Goal: Task Accomplishment & Management: Use online tool/utility

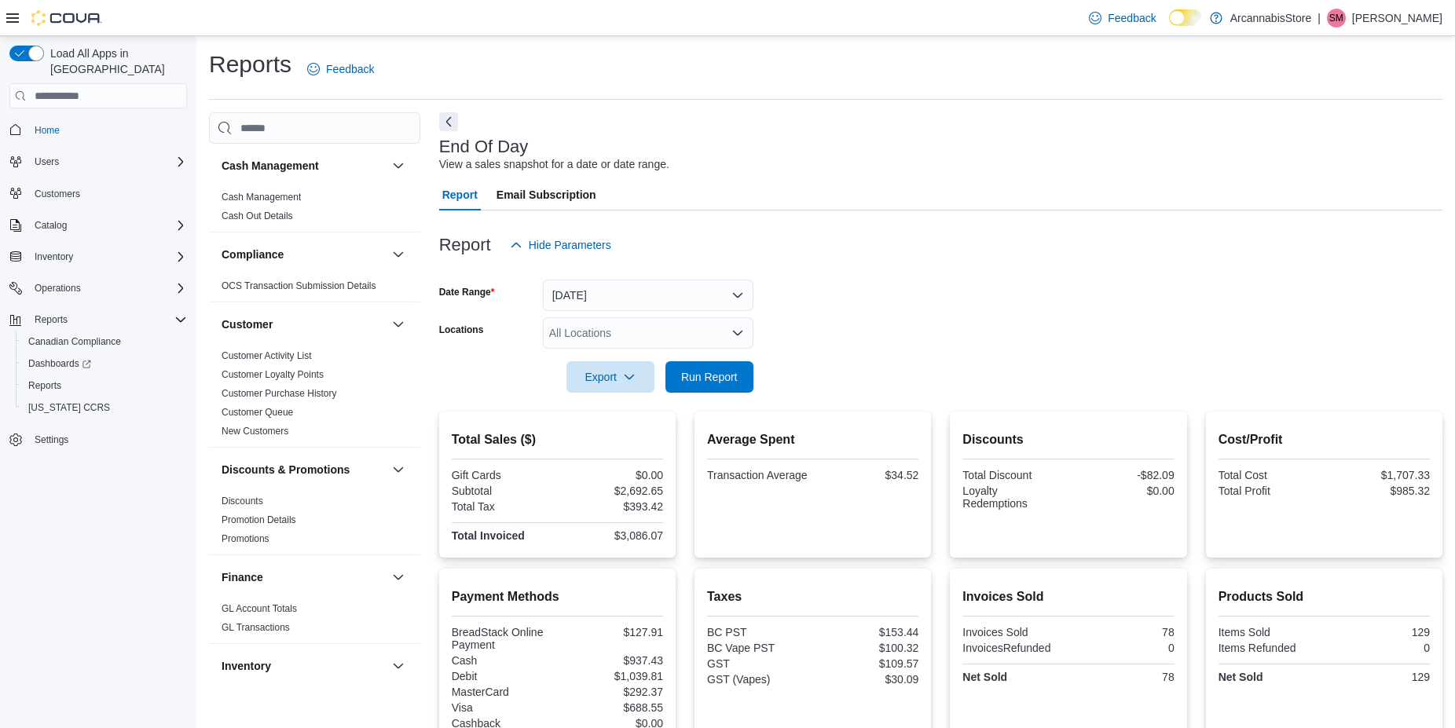
scroll to position [250, 0]
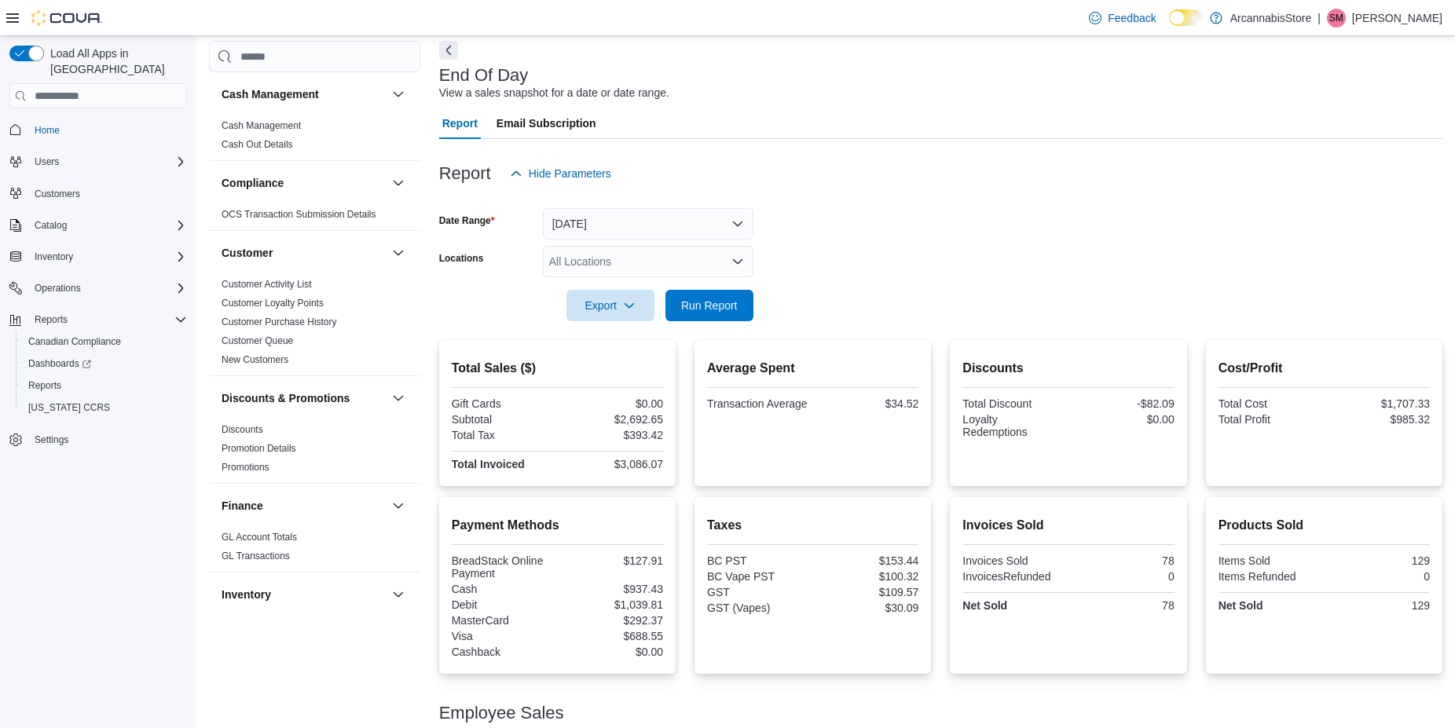
drag, startPoint x: 764, startPoint y: 190, endPoint x: 791, endPoint y: 100, distance: 94.2
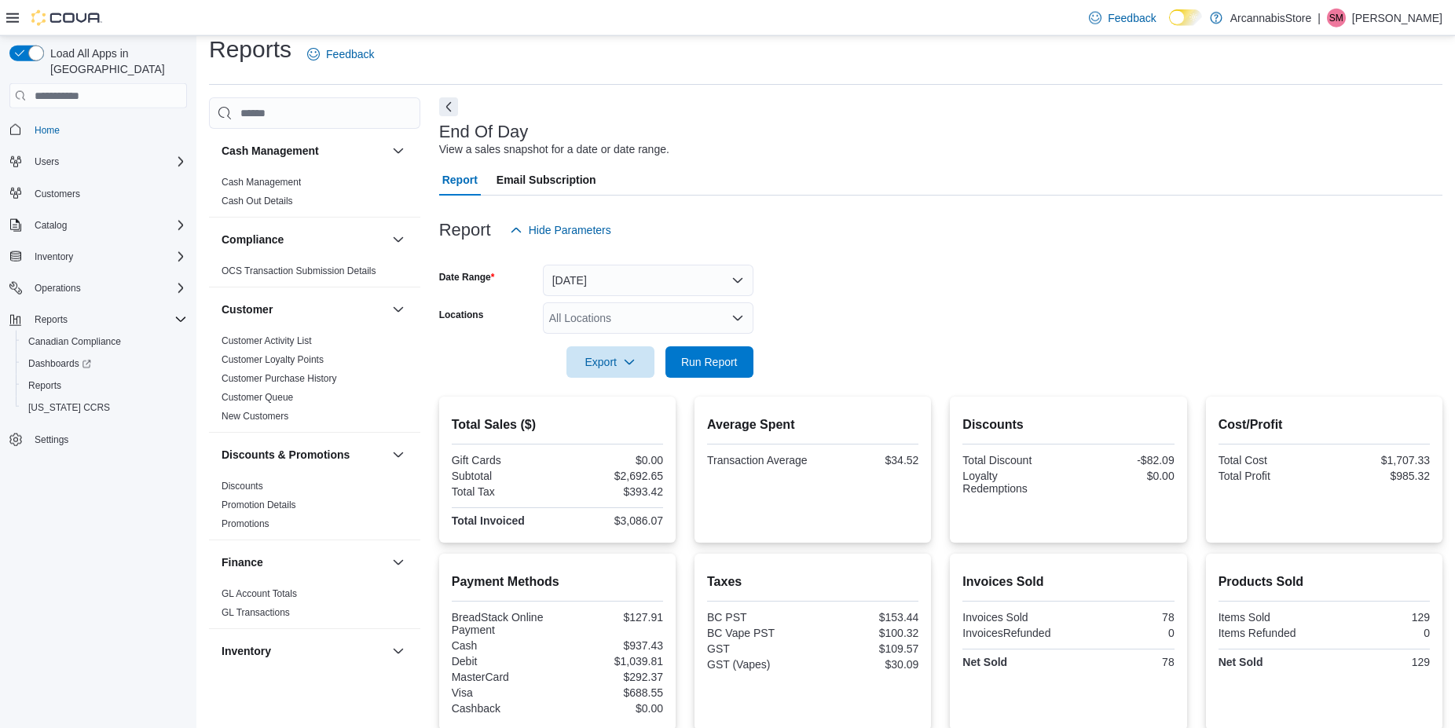
click at [640, 308] on div "All Locations" at bounding box center [648, 317] width 211 height 31
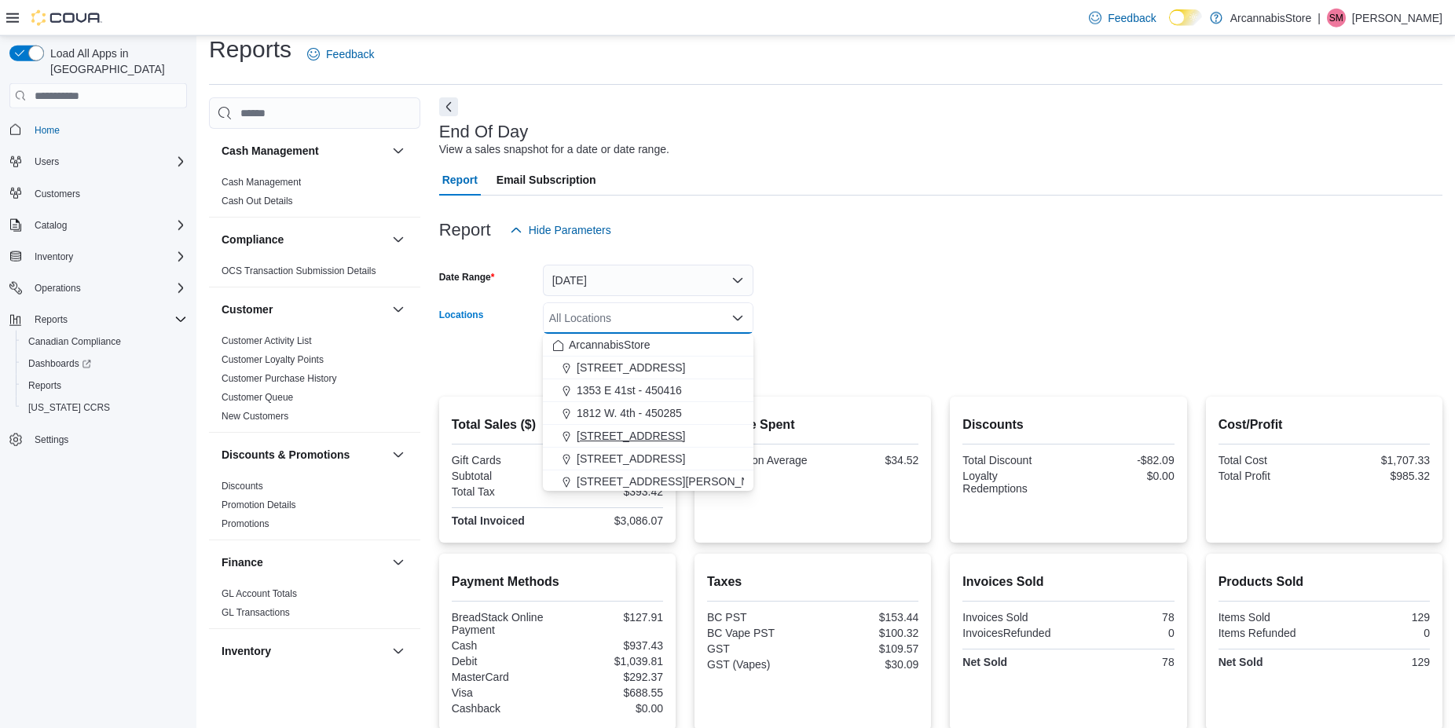
click at [626, 436] on span "[STREET_ADDRESS]" at bounding box center [631, 436] width 108 height 16
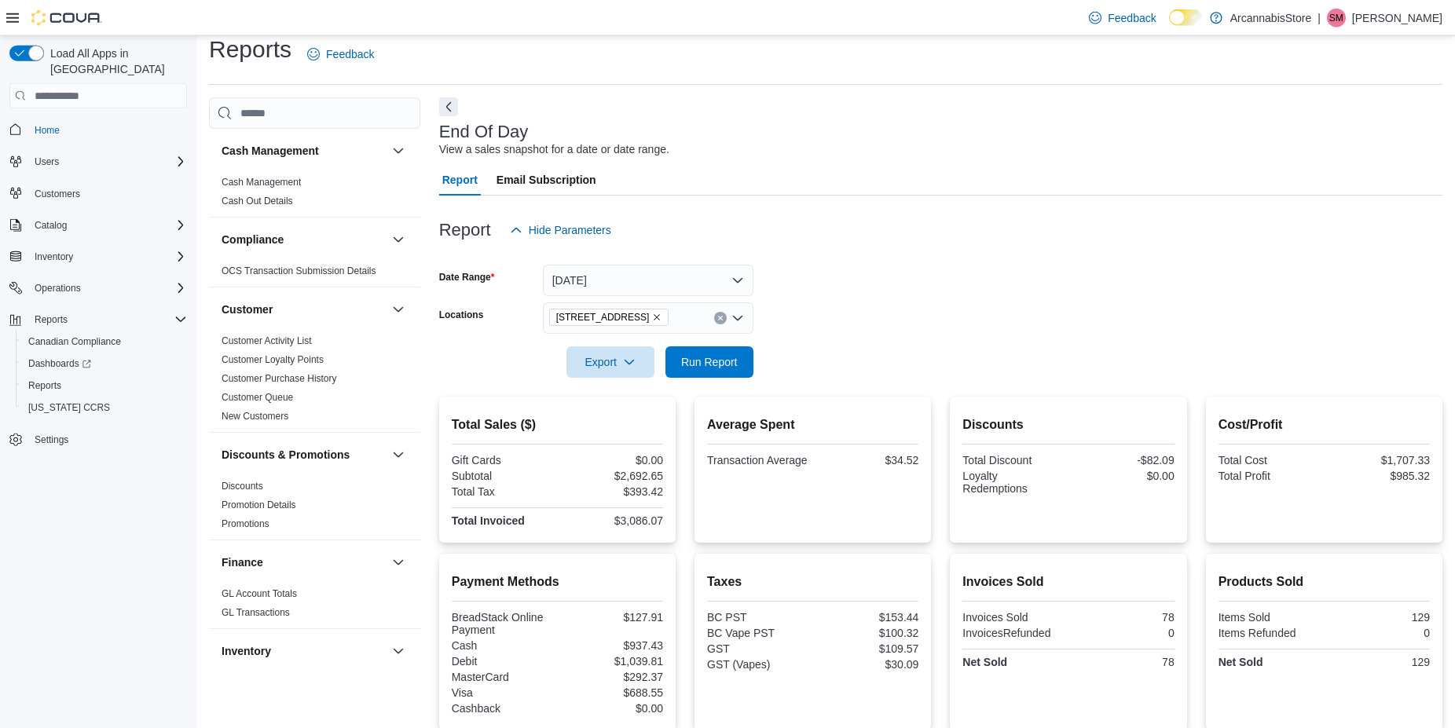
click at [913, 328] on form "Date Range [DATE] Locations [STREET_ADDRESS] Export Run Report" at bounding box center [940, 312] width 1003 height 132
click at [713, 358] on span "Run Report" at bounding box center [709, 361] width 57 height 16
click at [617, 357] on span "Export" at bounding box center [610, 361] width 69 height 31
click at [608, 431] on span "Export to Pdf" at bounding box center [612, 425] width 71 height 13
click at [584, 277] on button "[DATE]" at bounding box center [648, 280] width 211 height 31
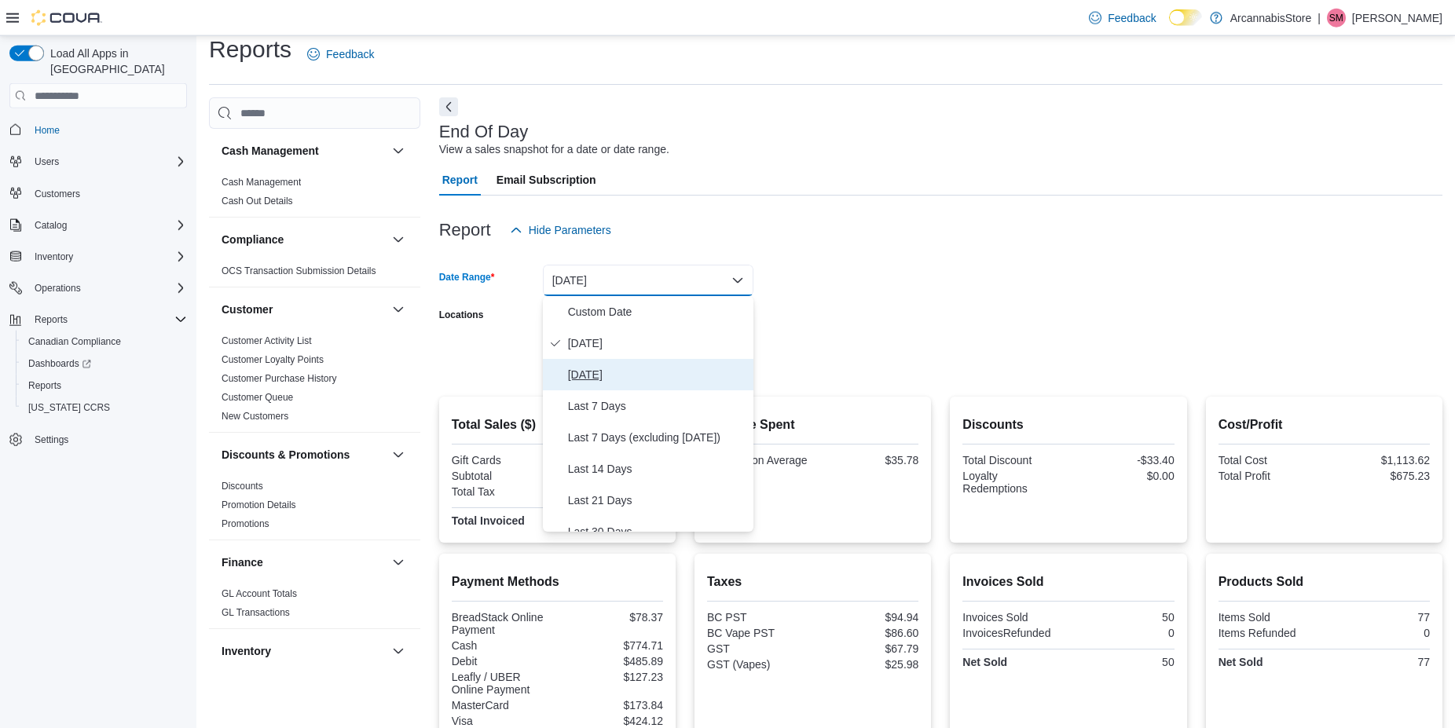
click at [582, 380] on span "[DATE]" at bounding box center [657, 374] width 179 height 19
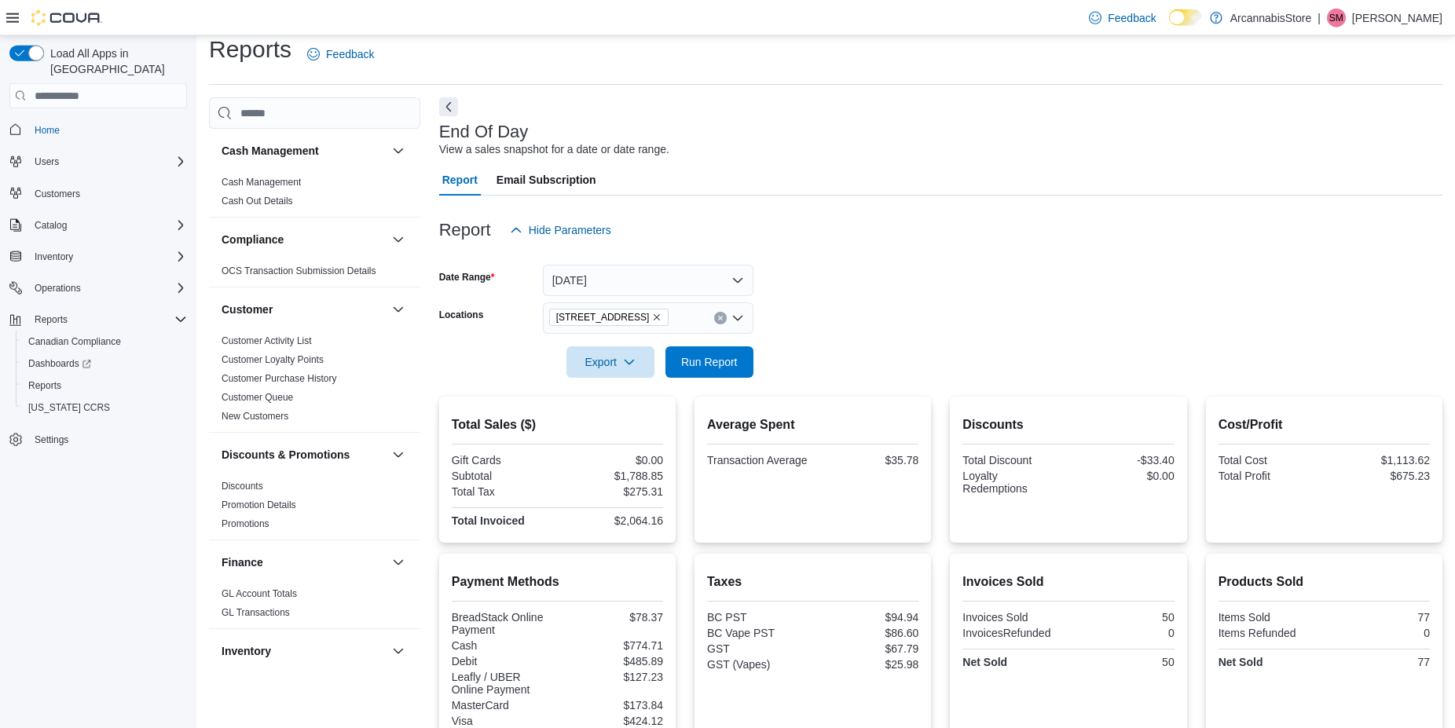
click at [607, 300] on form "Date Range [DATE] Locations [STREET_ADDRESS] Export Run Report" at bounding box center [940, 312] width 1003 height 132
click at [607, 283] on button "[DATE]" at bounding box center [648, 280] width 211 height 31
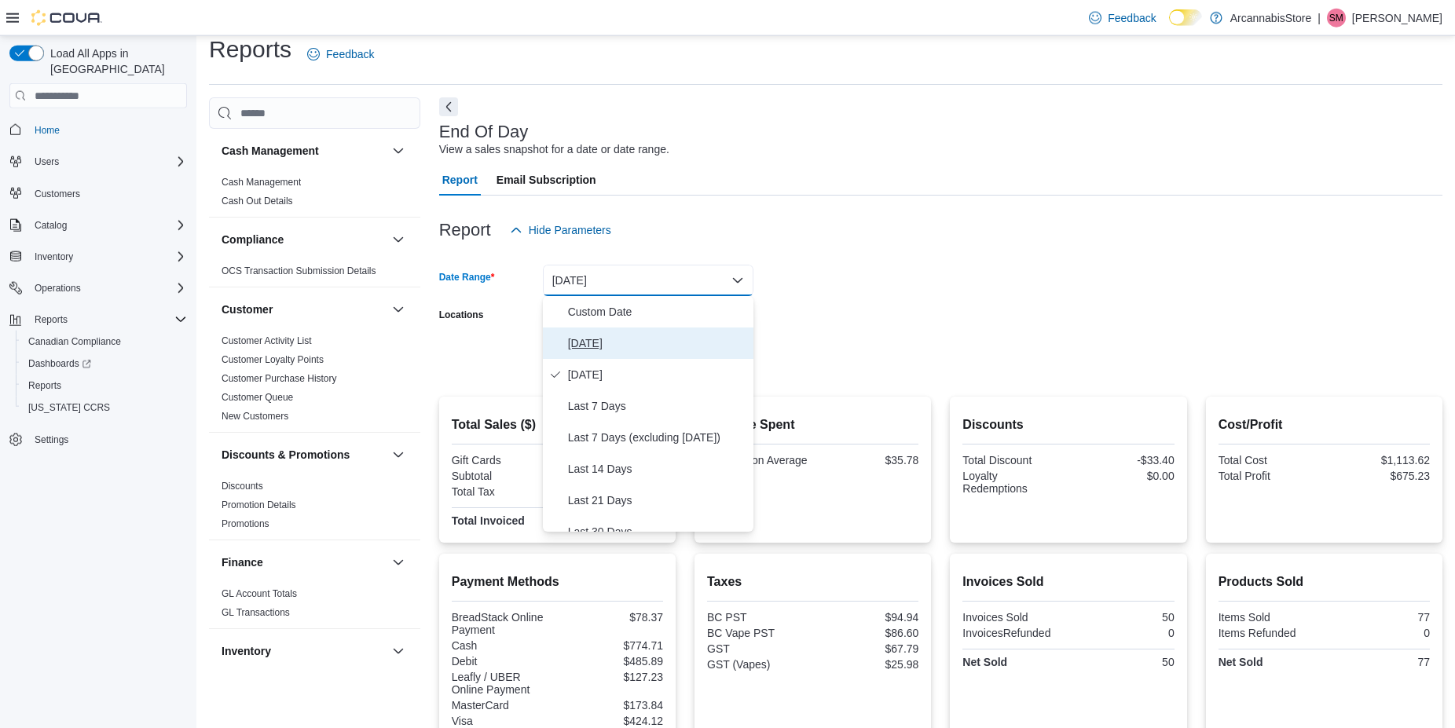
drag, startPoint x: 596, startPoint y: 339, endPoint x: 695, endPoint y: 328, distance: 99.6
click at [597, 339] on span "[DATE]" at bounding box center [657, 343] width 179 height 19
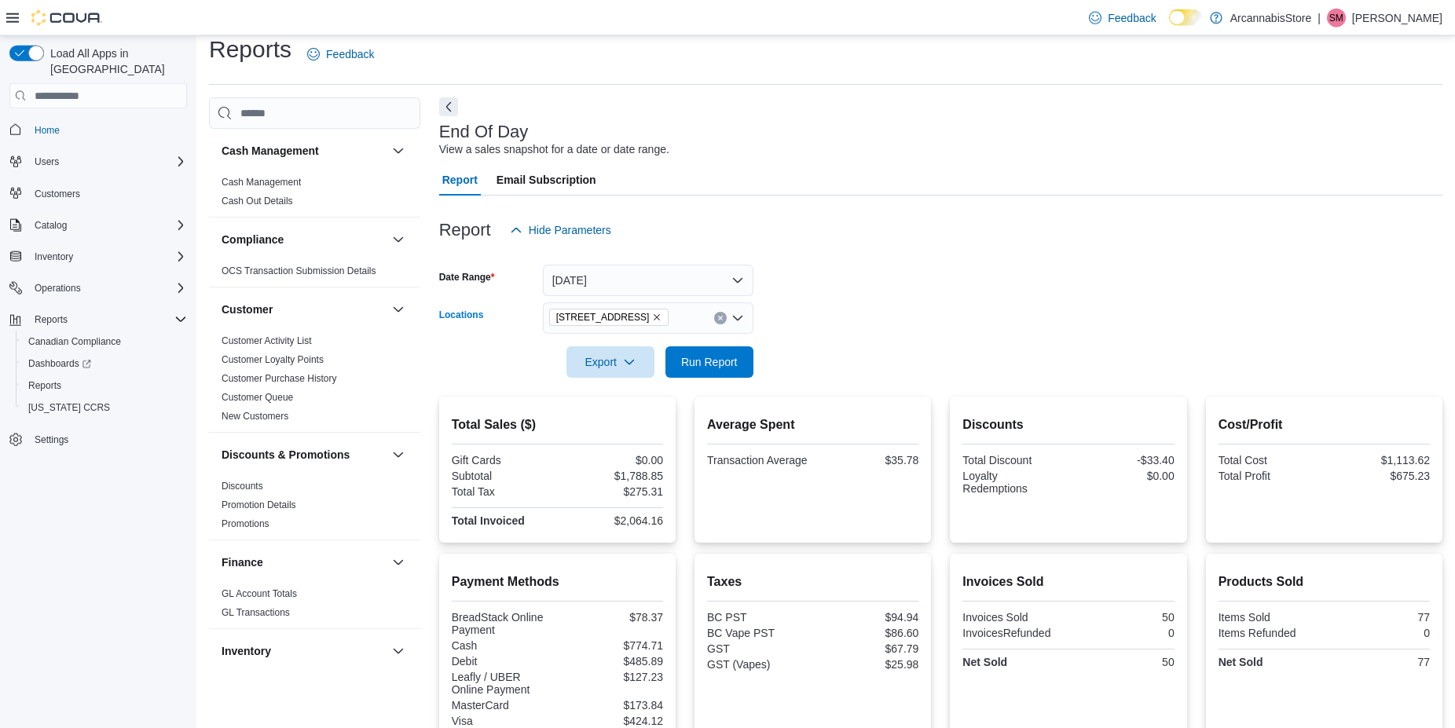
click at [661, 313] on icon "Remove 225 SE Marine Dr - 450229 from selection in this group" at bounding box center [656, 317] width 9 height 9
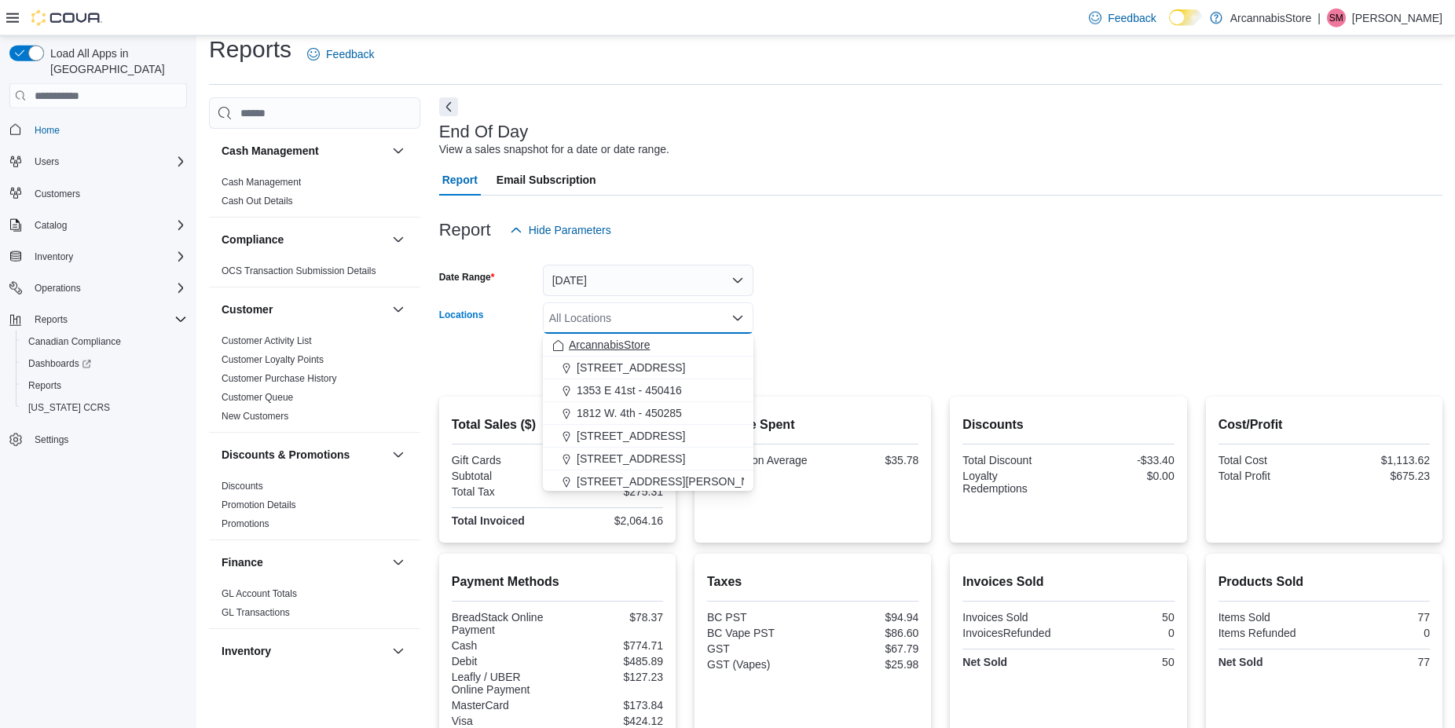
click at [619, 346] on span "ArcannabisStore" at bounding box center [610, 345] width 82 height 16
click at [826, 307] on form "Date Range [DATE] Locations ArcannabisStore Combo box. Selected. ArcannabisStor…" at bounding box center [940, 312] width 1003 height 132
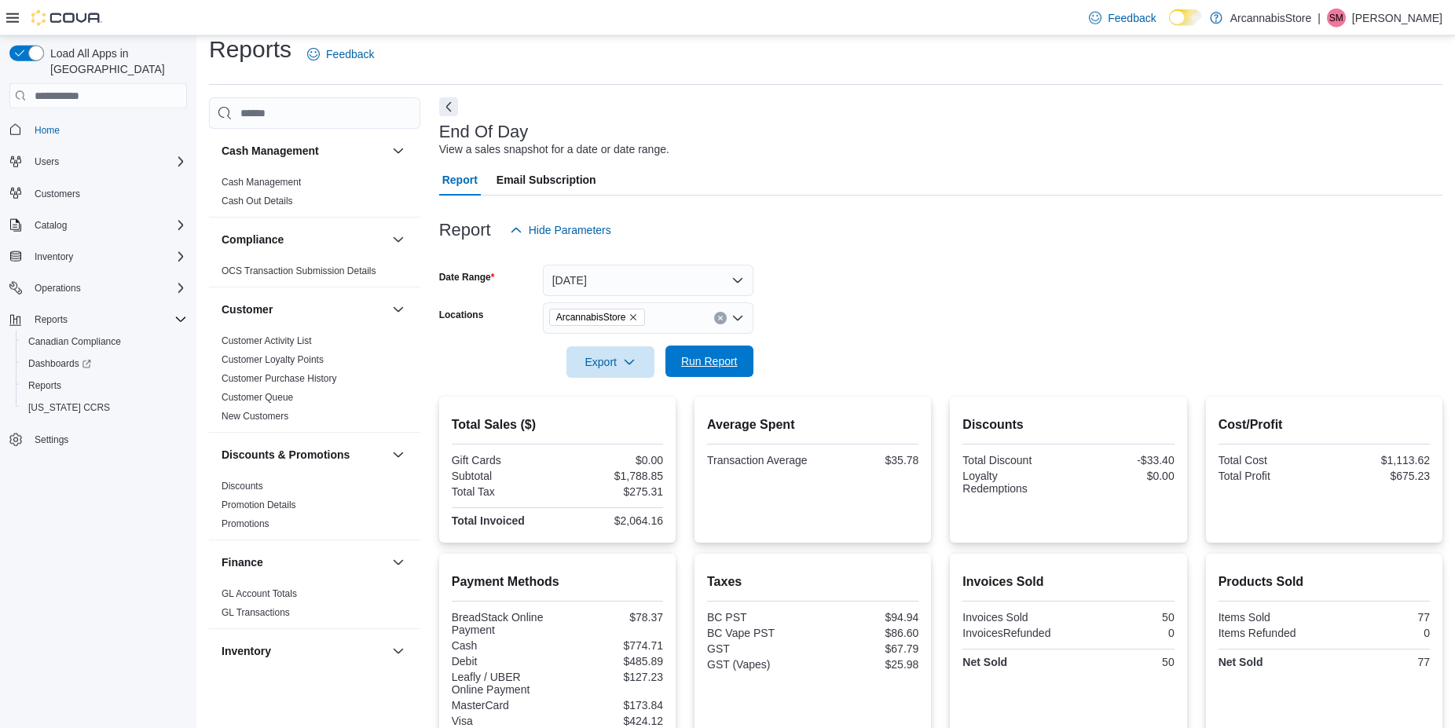
click at [732, 363] on span "Run Report" at bounding box center [709, 361] width 57 height 16
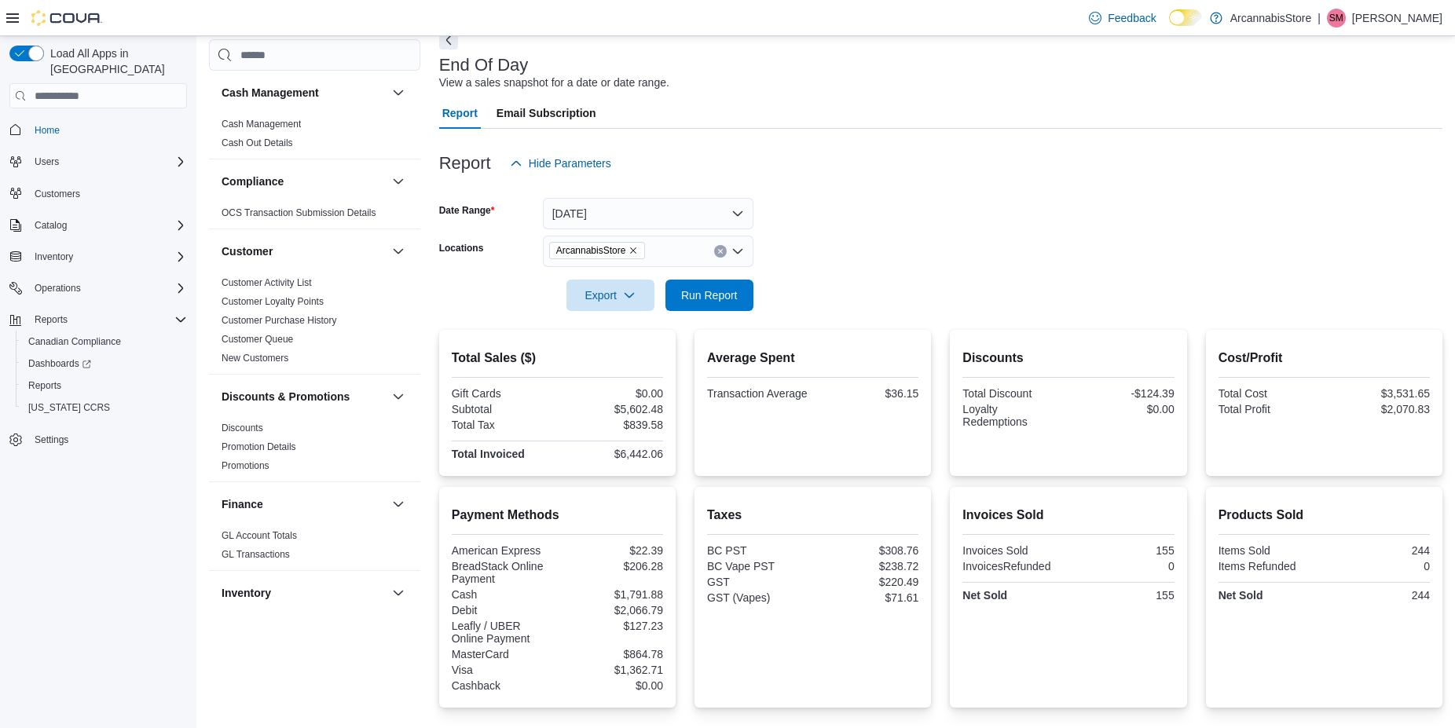
scroll to position [470, 0]
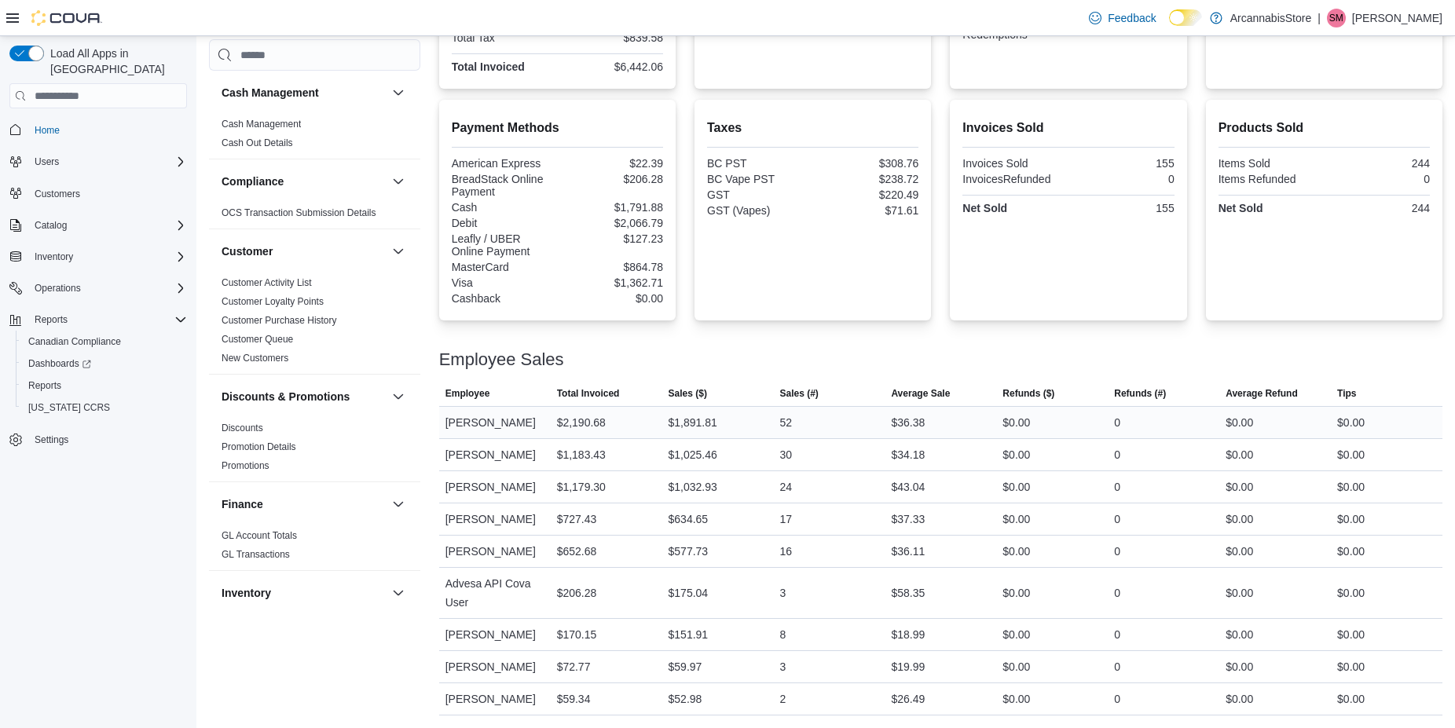
drag, startPoint x: 971, startPoint y: 269, endPoint x: 1007, endPoint y: 468, distance: 202.0
